Goal: Task Accomplishment & Management: Use online tool/utility

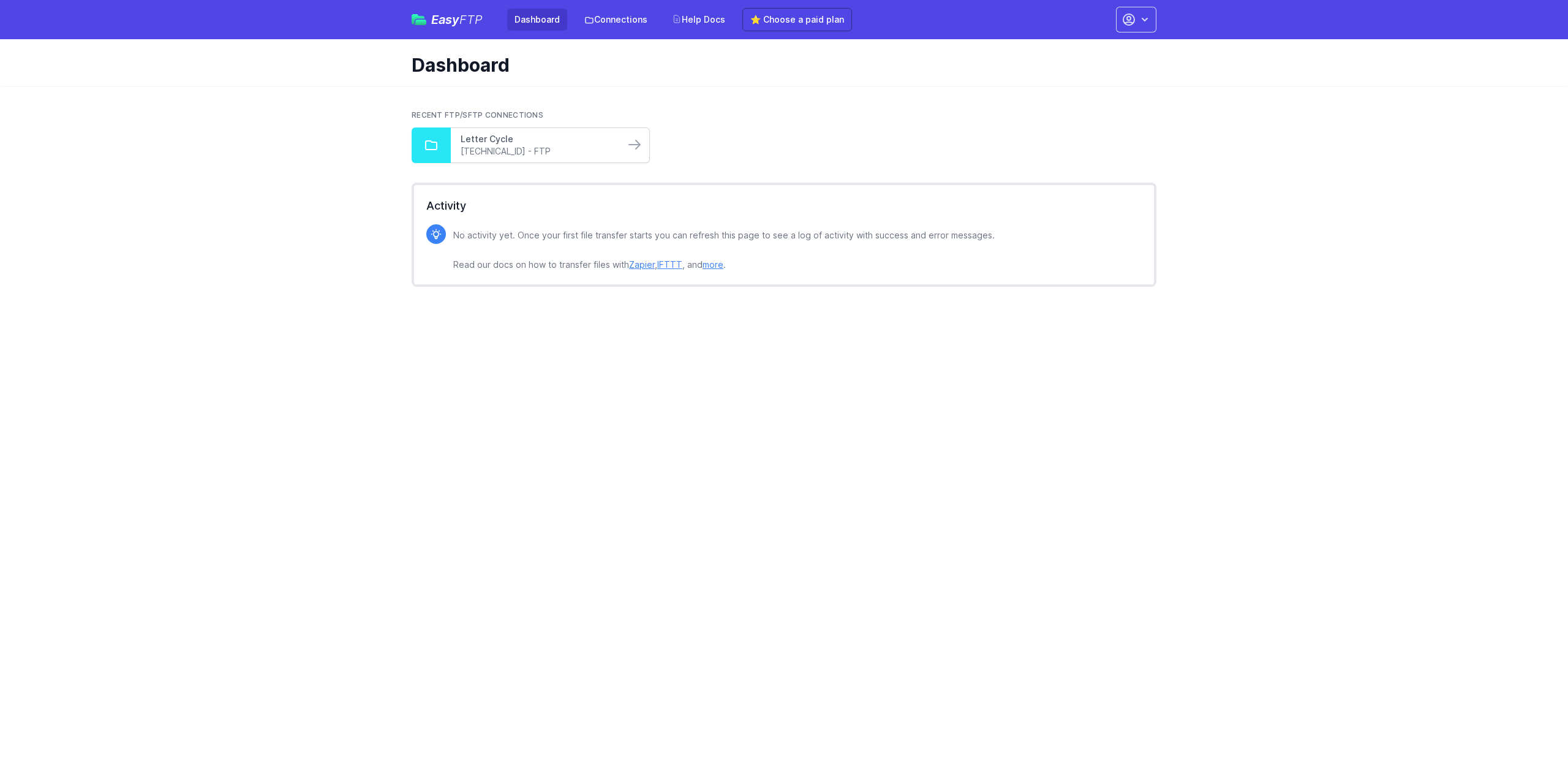
click at [526, 141] on link "Letter Cycle" at bounding box center [538, 138] width 154 height 12
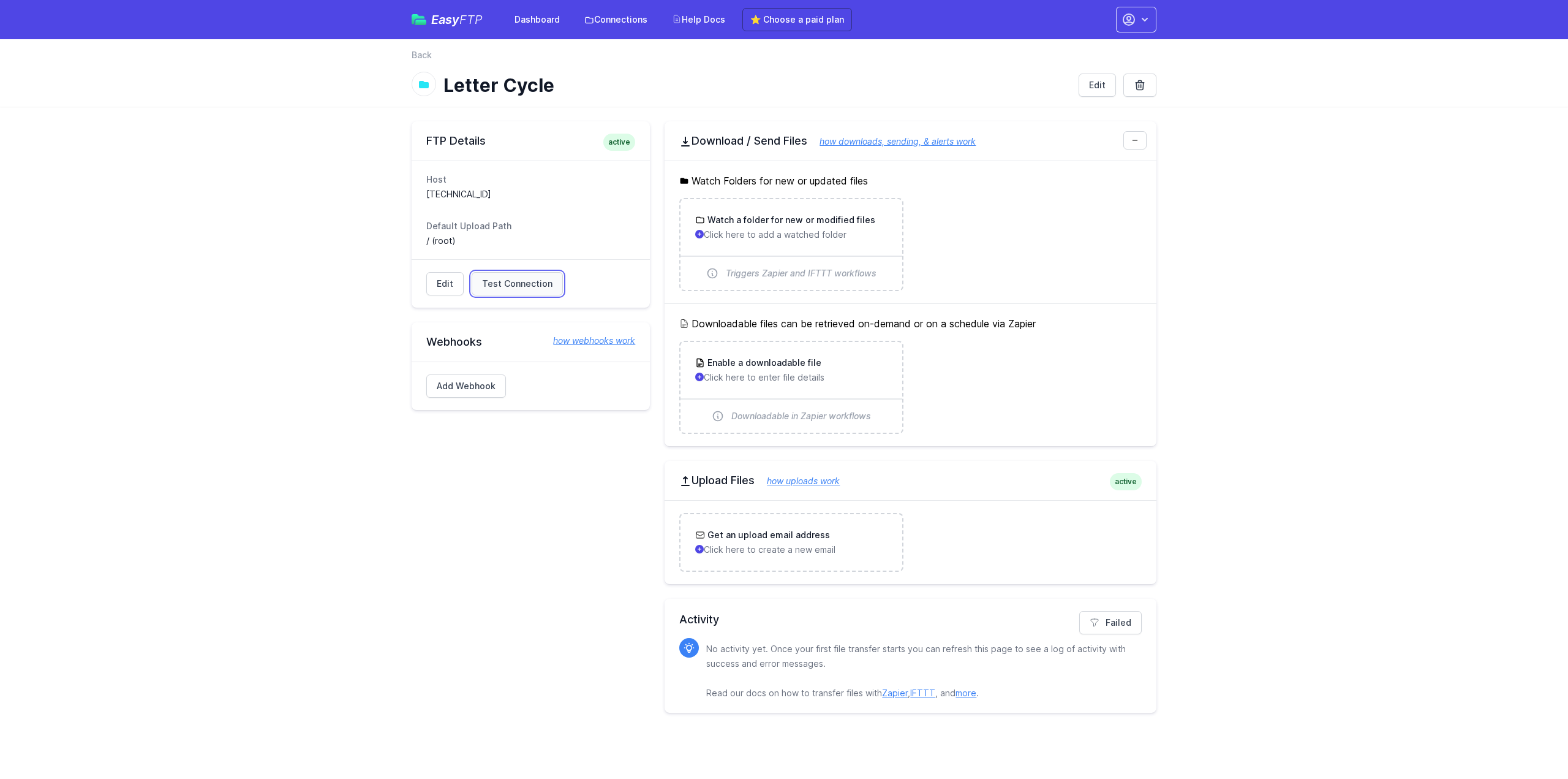
click at [528, 288] on span "Test Connection" at bounding box center [517, 283] width 70 height 12
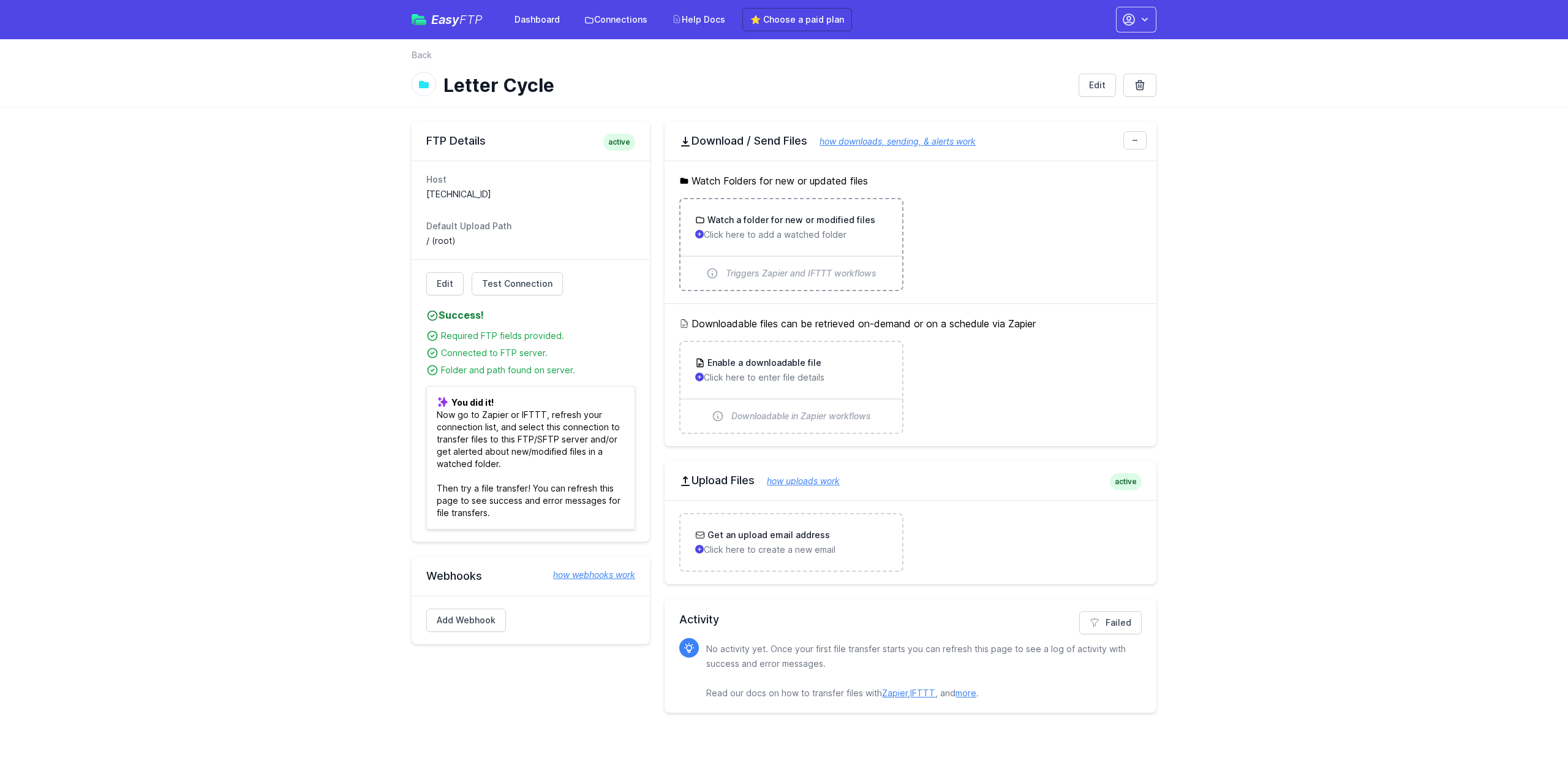
click at [776, 220] on h3 "Watch a folder for new or modified files" at bounding box center [790, 220] width 170 height 12
click at [764, 539] on h3 "Get an upload email address" at bounding box center [768, 535] width 125 height 12
